Goal: Task Accomplishment & Management: Manage account settings

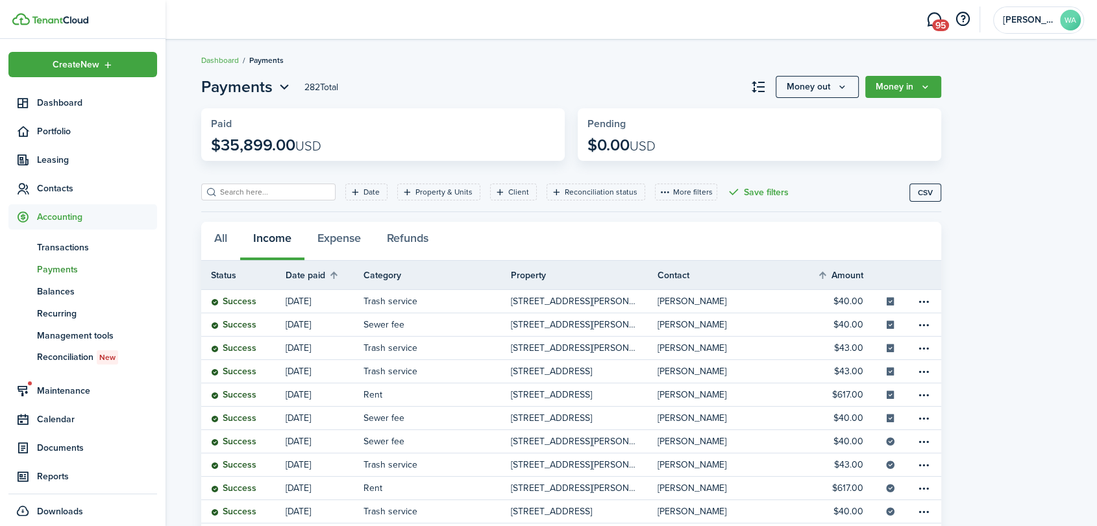
click at [66, 184] on span "Contacts" at bounding box center [97, 189] width 120 height 14
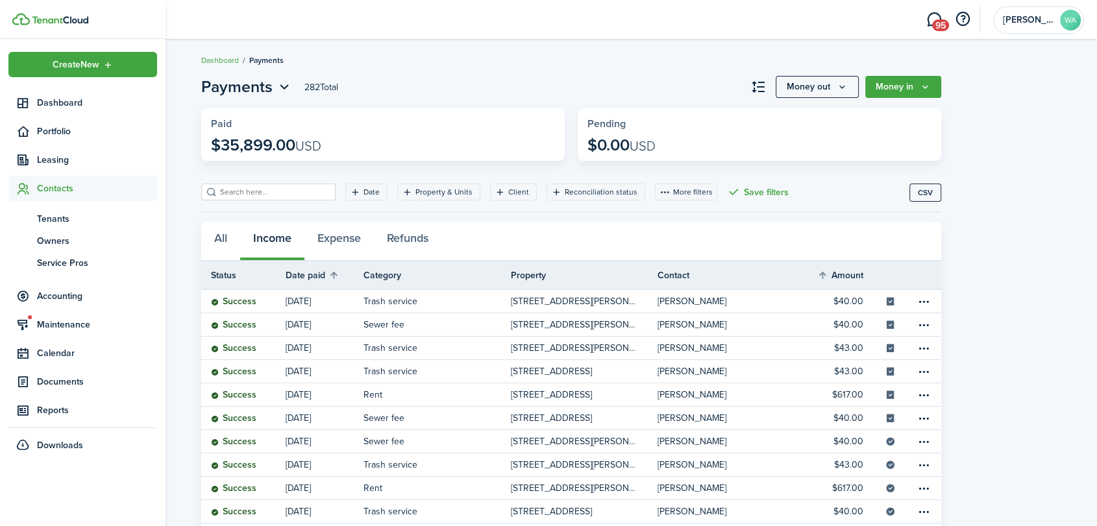
click at [71, 214] on span "Tenants" at bounding box center [97, 219] width 120 height 14
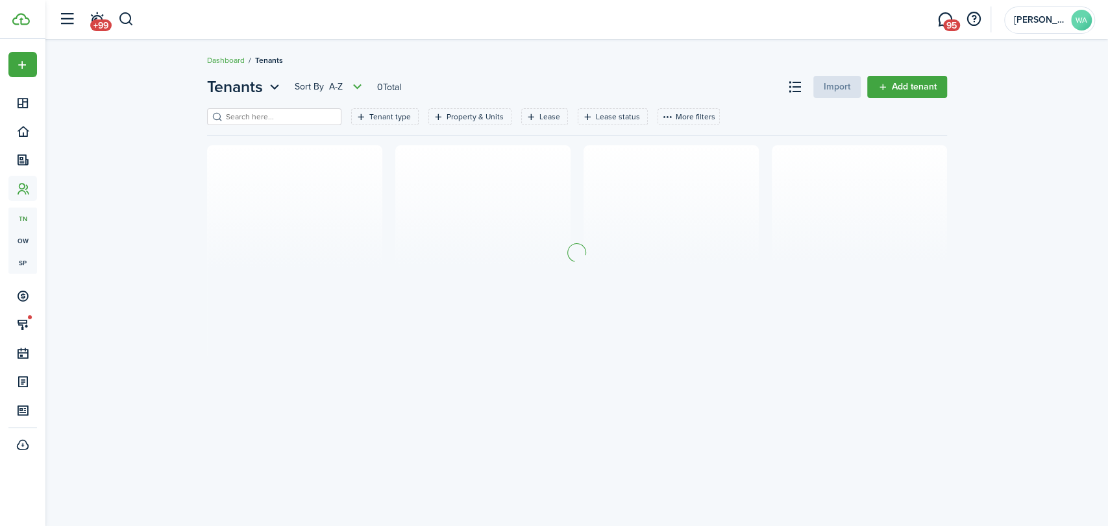
click at [239, 118] on input "search" at bounding box center [280, 117] width 114 height 12
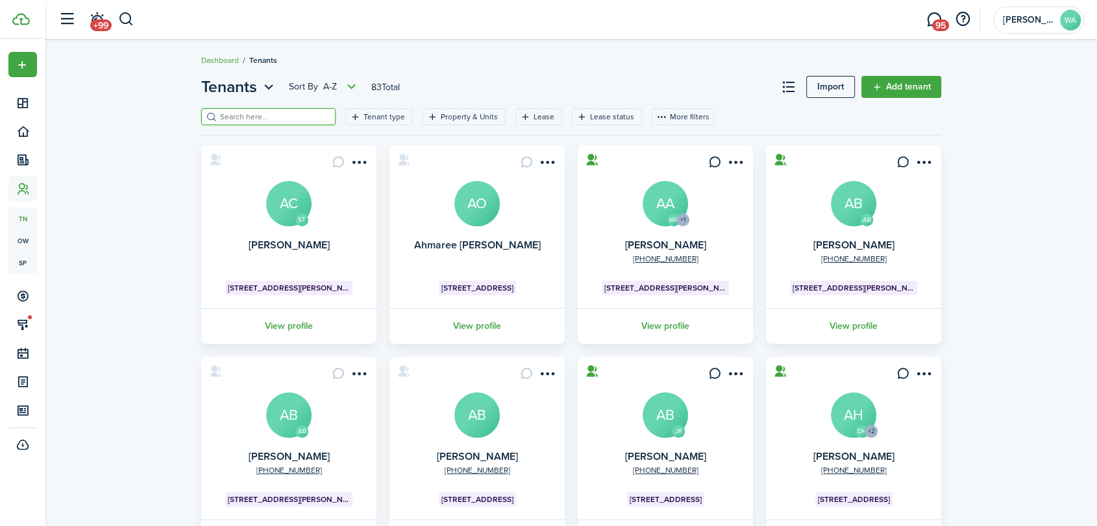
click at [239, 114] on input "search" at bounding box center [274, 117] width 114 height 12
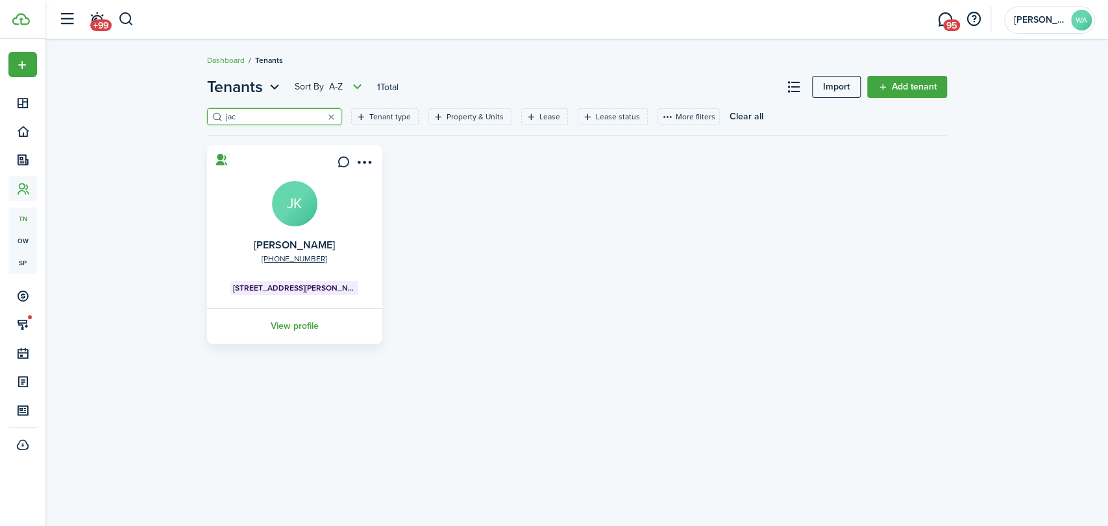
type input "jac"
click at [304, 329] on link "View profile" at bounding box center [294, 326] width 179 height 36
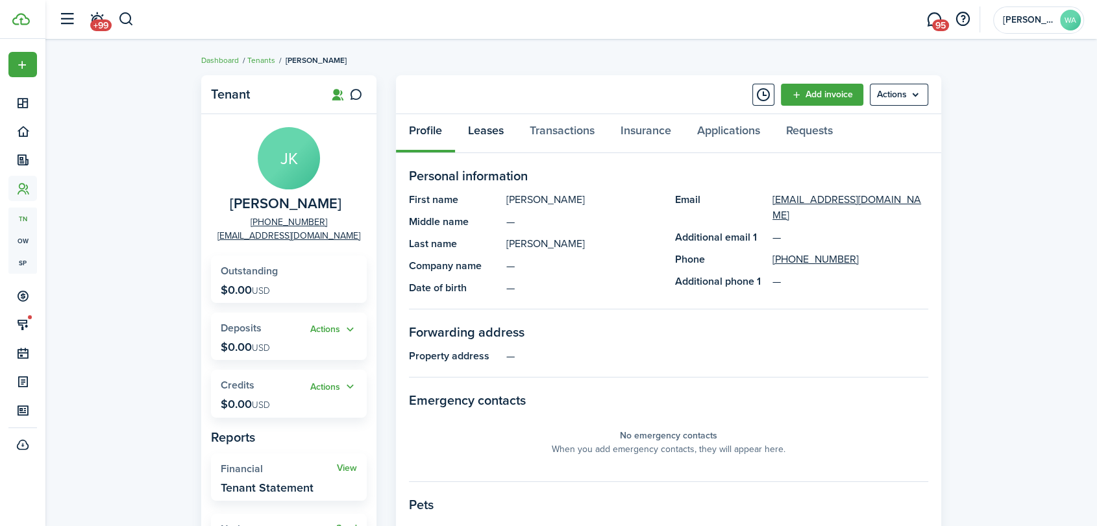
click at [477, 139] on link "Leases" at bounding box center [486, 133] width 62 height 39
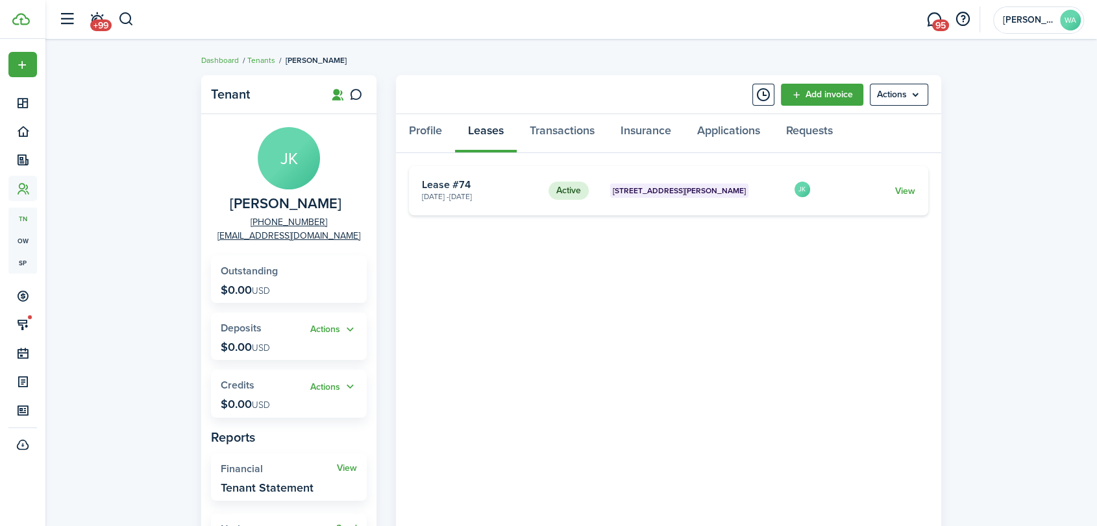
click at [903, 189] on link "View" at bounding box center [905, 191] width 20 height 14
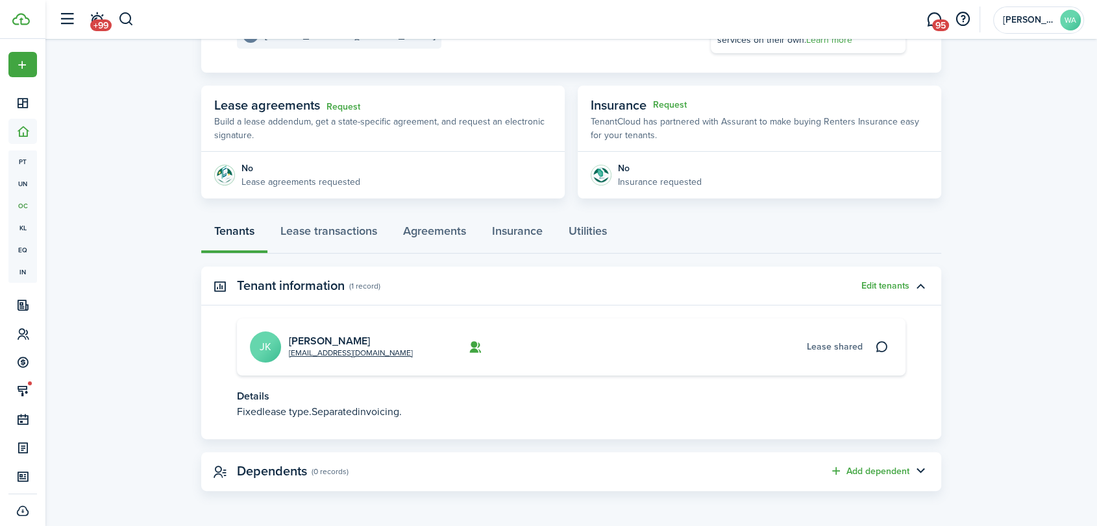
scroll to position [192, 0]
click at [348, 230] on link "Lease transactions" at bounding box center [328, 234] width 123 height 39
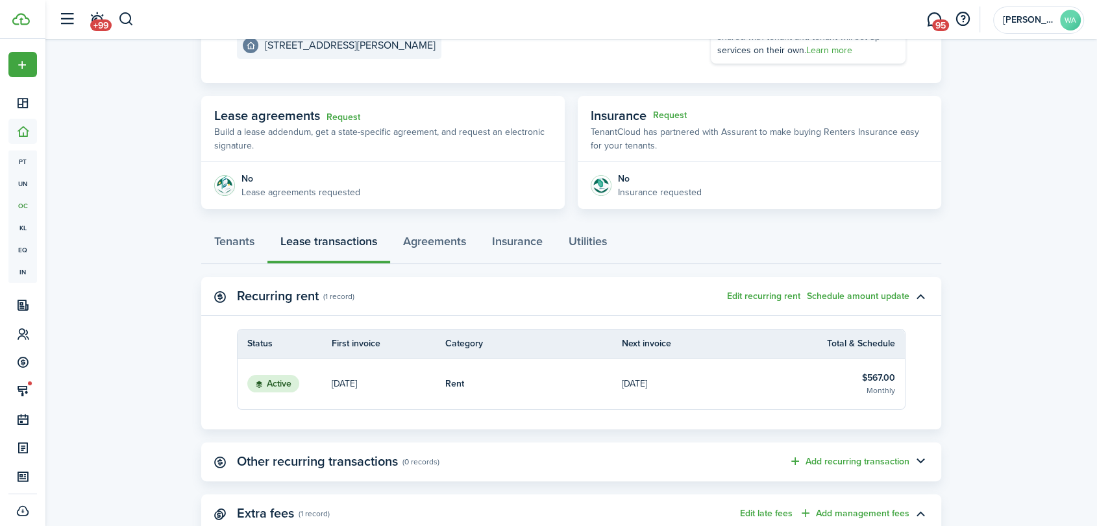
scroll to position [300, 0]
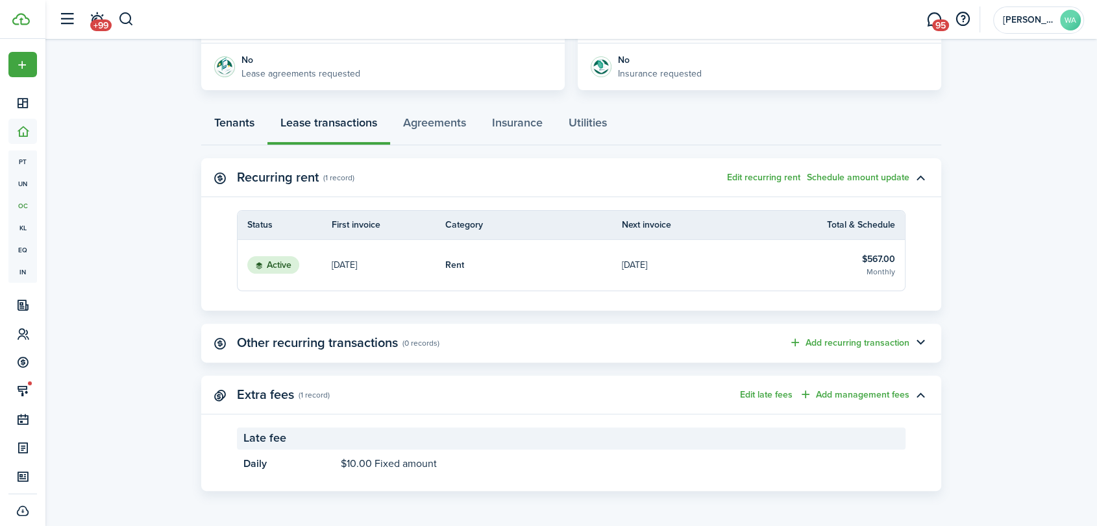
click at [245, 128] on link "Tenants" at bounding box center [234, 125] width 66 height 39
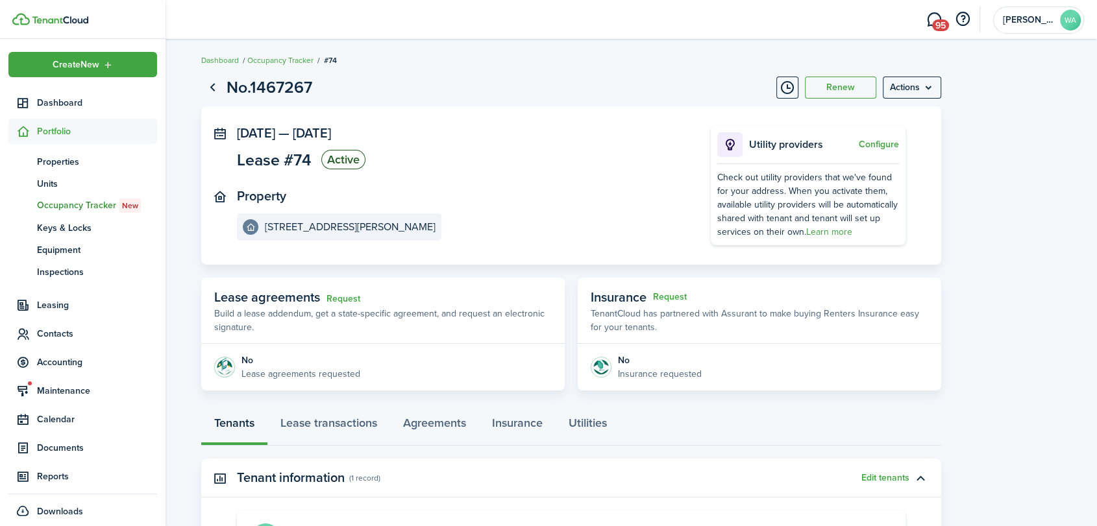
click at [70, 333] on span "Contacts" at bounding box center [97, 334] width 120 height 14
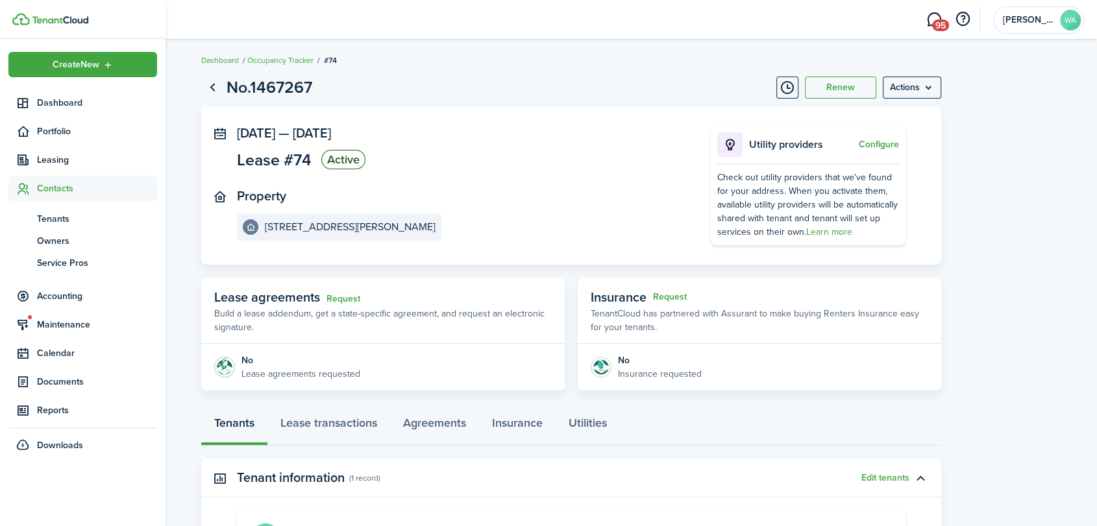
click at [48, 219] on span "Tenants" at bounding box center [97, 219] width 120 height 14
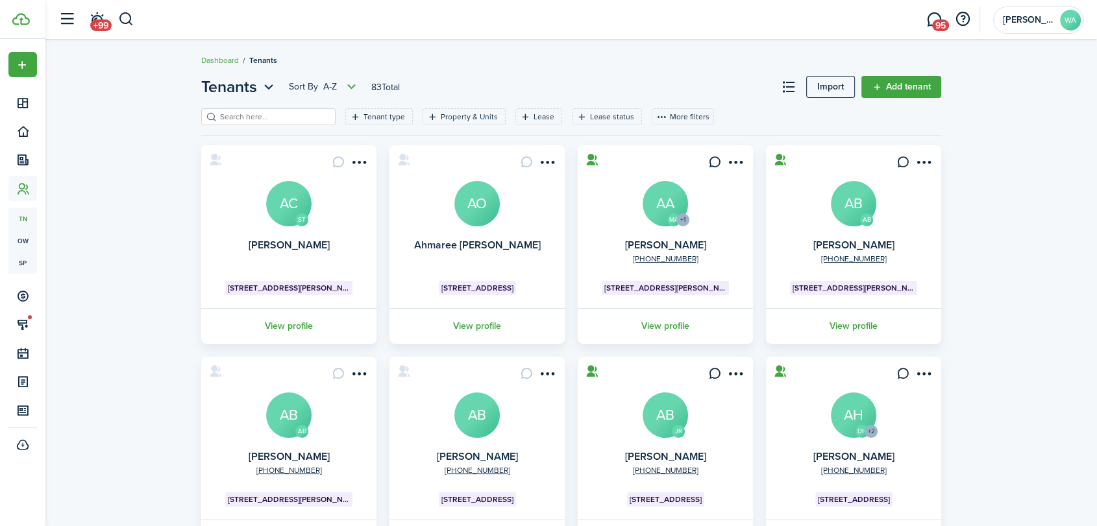
click at [241, 122] on input "search" at bounding box center [274, 117] width 114 height 12
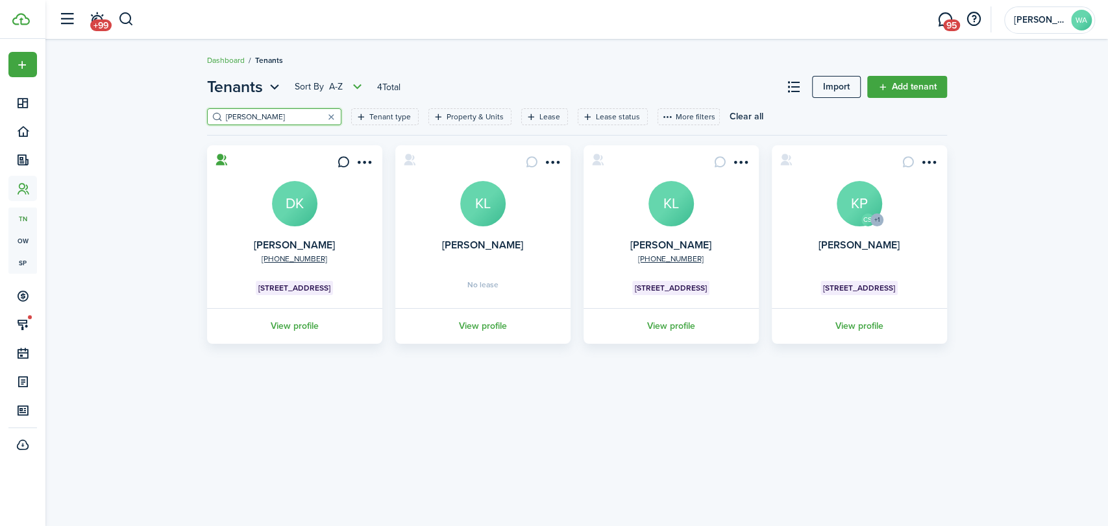
type input "[PERSON_NAME]"
click at [492, 323] on link "View profile" at bounding box center [482, 326] width 179 height 36
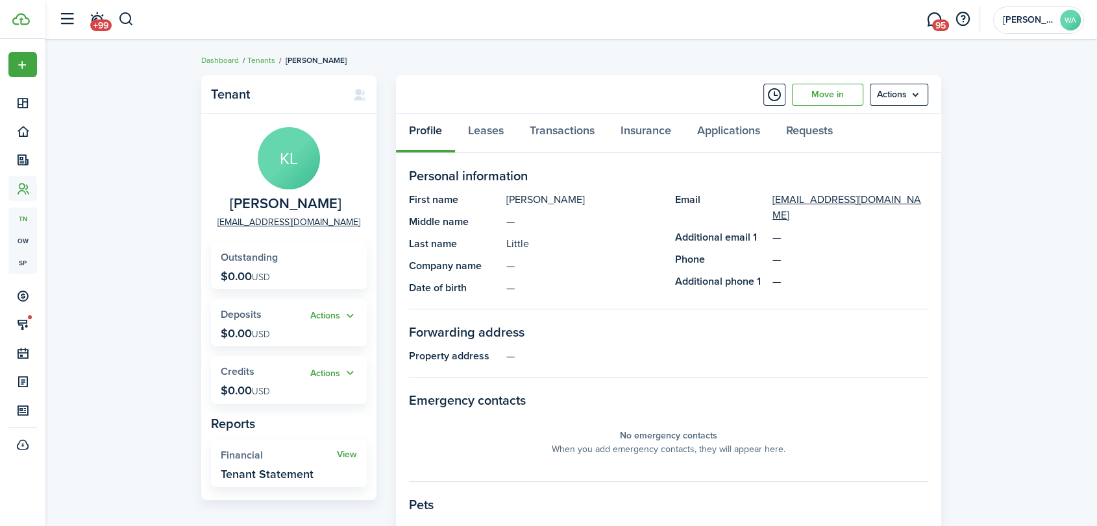
click at [937, 108] on panel-main-header "Move in Actions" at bounding box center [668, 94] width 545 height 39
click at [899, 92] on menu-btn "Actions" at bounding box center [898, 95] width 58 height 22
click at [260, 57] on link "Tenants" at bounding box center [261, 61] width 28 height 12
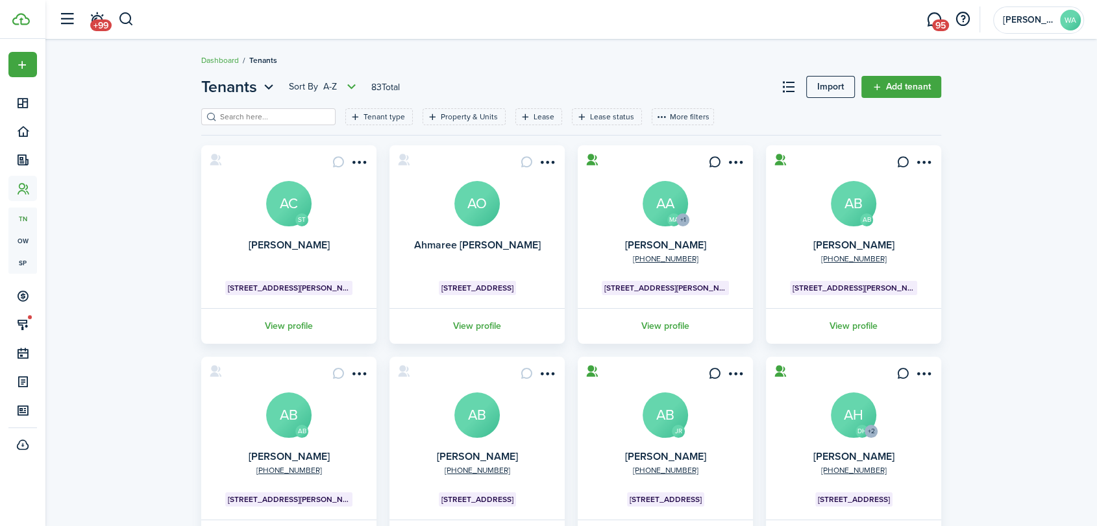
click at [296, 111] on input "search" at bounding box center [274, 117] width 114 height 12
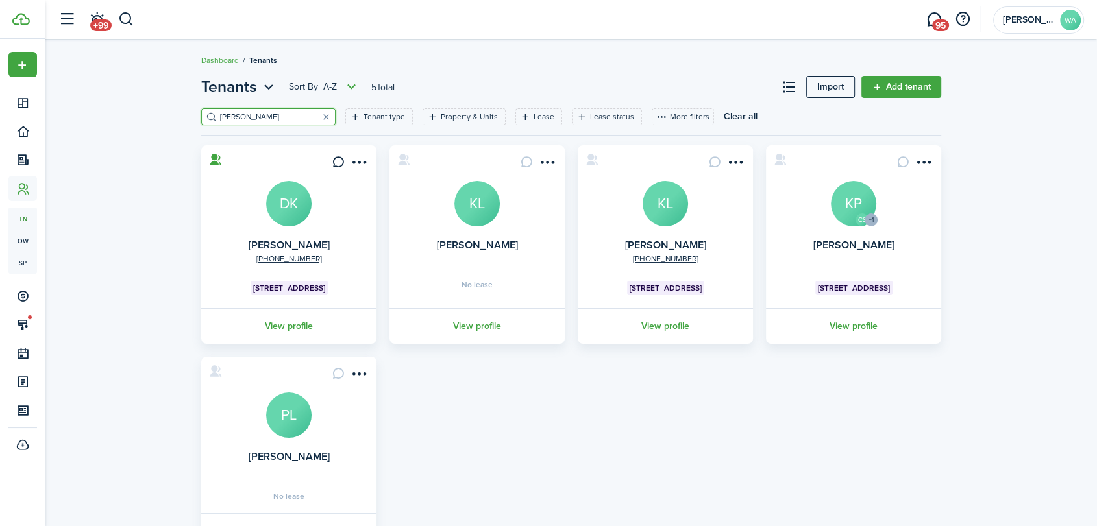
type input "[PERSON_NAME]"
click at [492, 330] on link "View profile" at bounding box center [476, 326] width 179 height 36
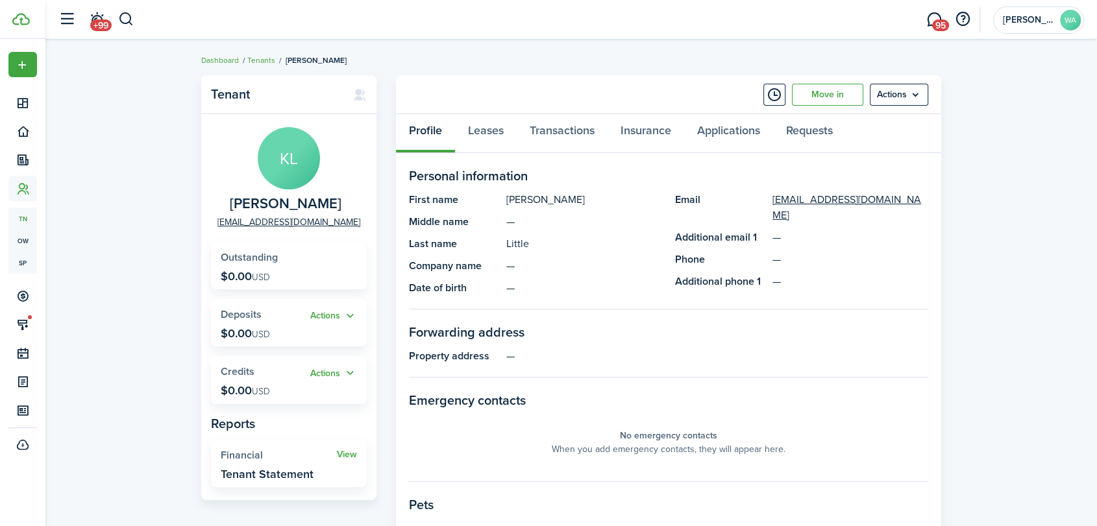
click at [919, 91] on menu-btn "Actions" at bounding box center [898, 95] width 58 height 22
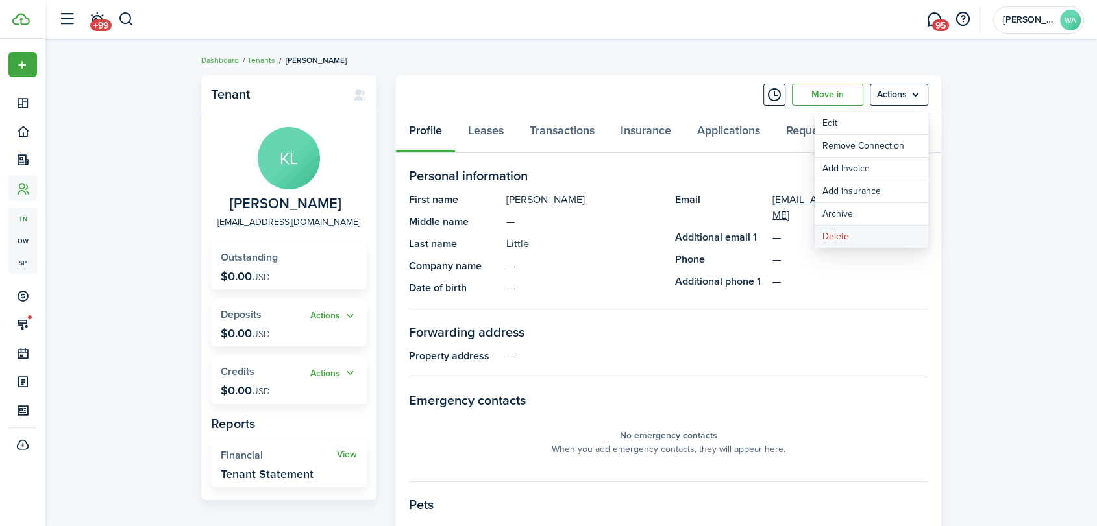
click at [858, 245] on button "Delete" at bounding box center [871, 237] width 114 height 22
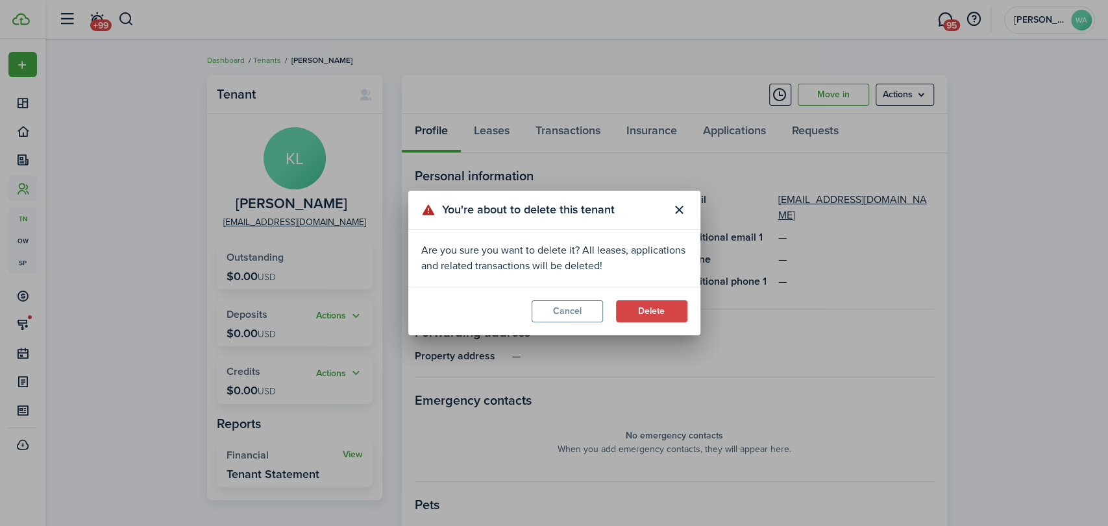
click at [637, 309] on button "Delete" at bounding box center [651, 311] width 71 height 22
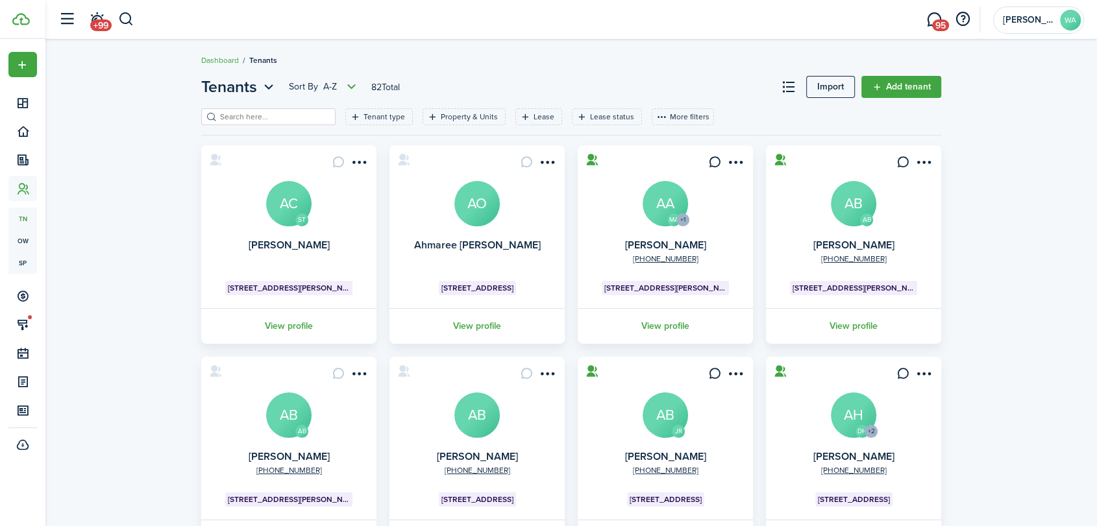
click at [258, 119] on input "search" at bounding box center [274, 117] width 114 height 12
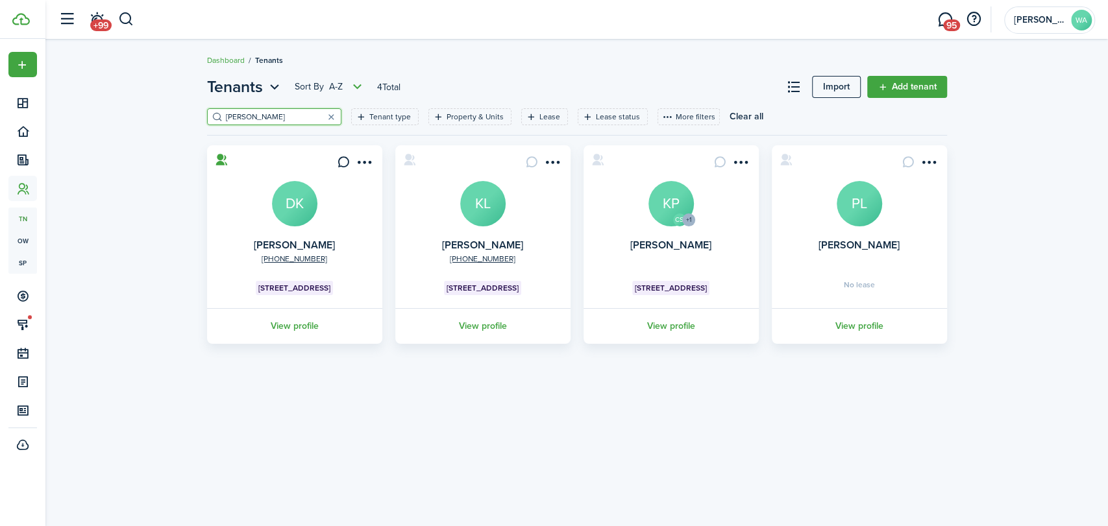
type input "[PERSON_NAME]"
click at [497, 337] on link "View profile" at bounding box center [482, 326] width 179 height 36
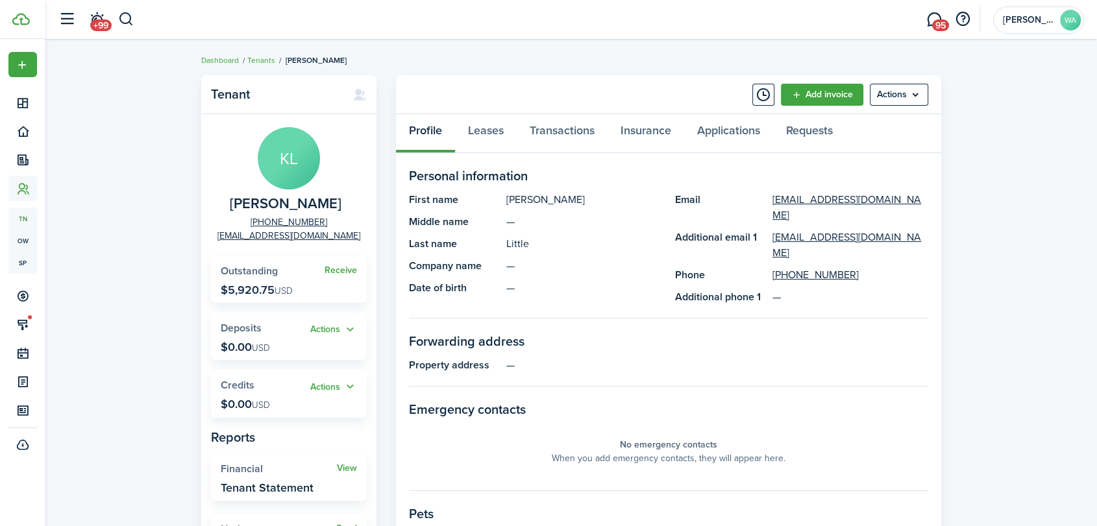
click at [895, 90] on menu-btn "Actions" at bounding box center [898, 95] width 58 height 22
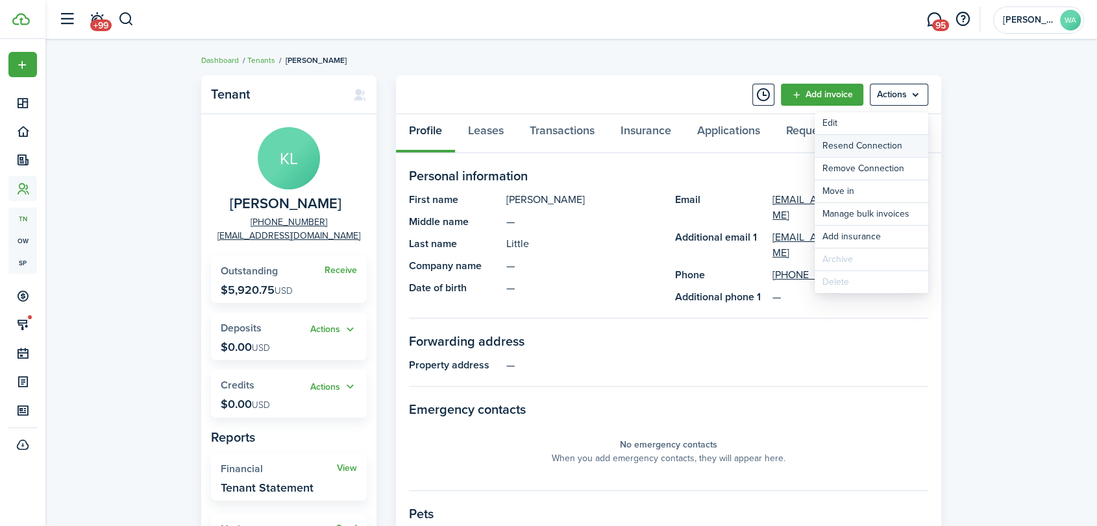
click at [868, 148] on button "Resend Connection" at bounding box center [871, 146] width 114 height 22
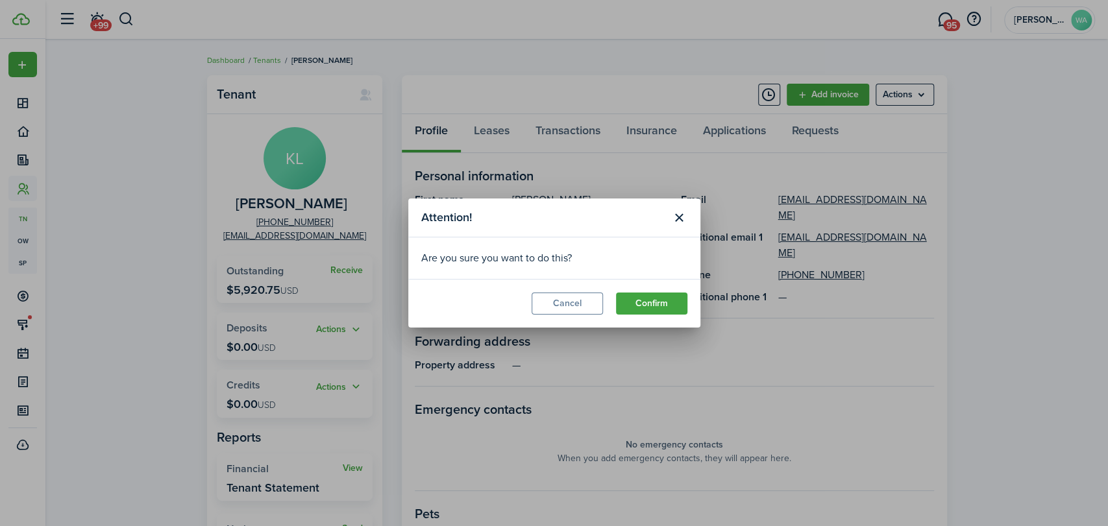
click at [638, 306] on button "Confirm" at bounding box center [651, 304] width 71 height 22
